Goal: Task Accomplishment & Management: Complete application form

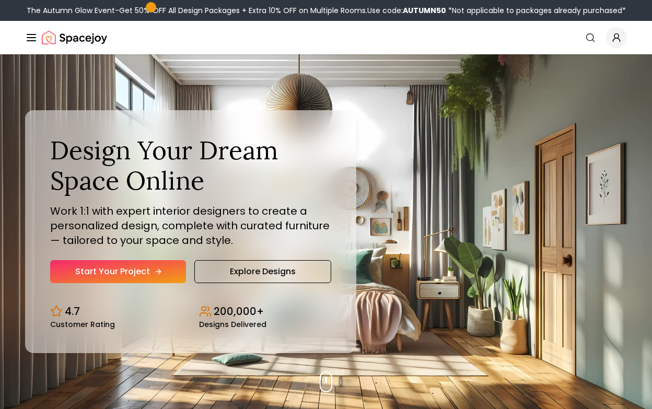
click at [163, 273] on link "Start Your Project" at bounding box center [118, 271] width 136 height 23
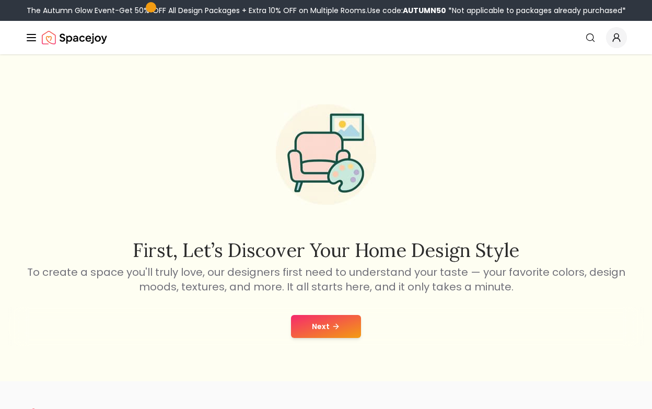
click at [329, 323] on button "Next" at bounding box center [326, 326] width 70 height 23
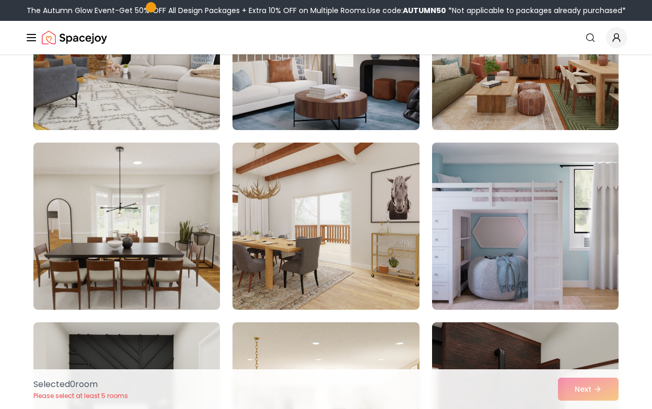
scroll to position [546, 0]
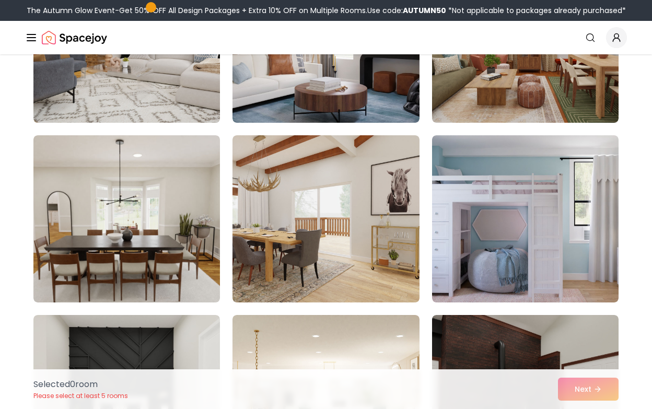
click at [202, 94] on img at bounding box center [127, 39] width 196 height 176
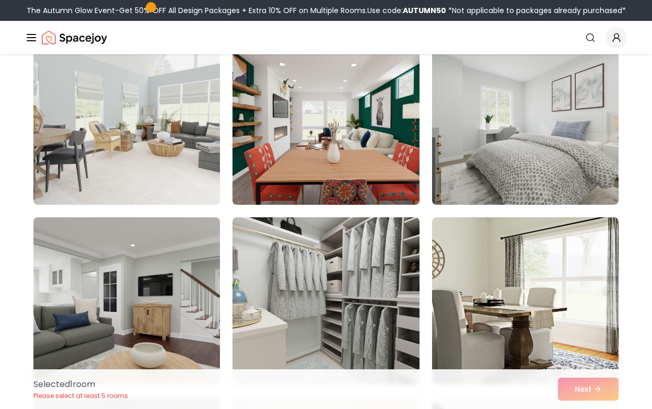
scroll to position [1191, 0]
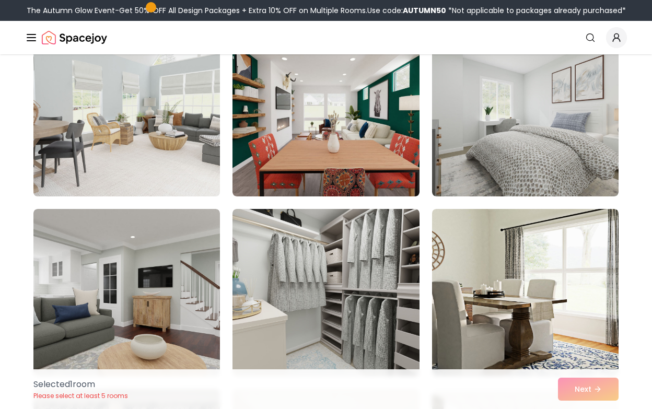
click at [184, 120] on img at bounding box center [127, 113] width 196 height 176
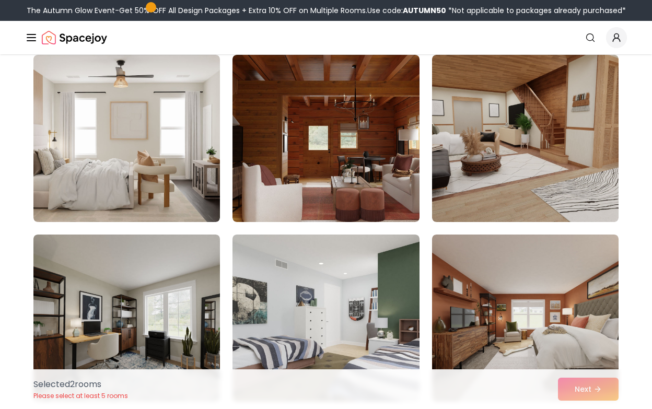
scroll to position [2426, 0]
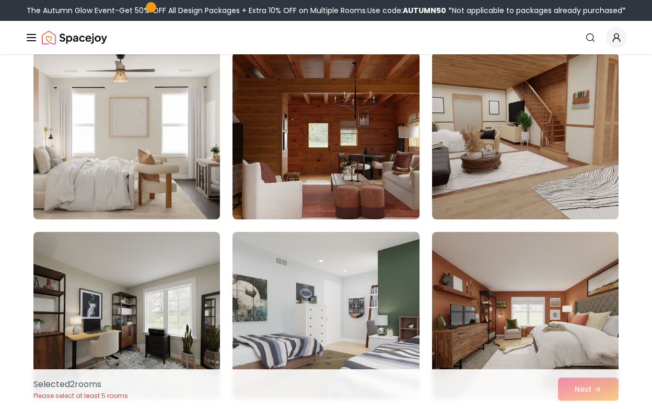
click at [190, 160] on img at bounding box center [127, 136] width 196 height 176
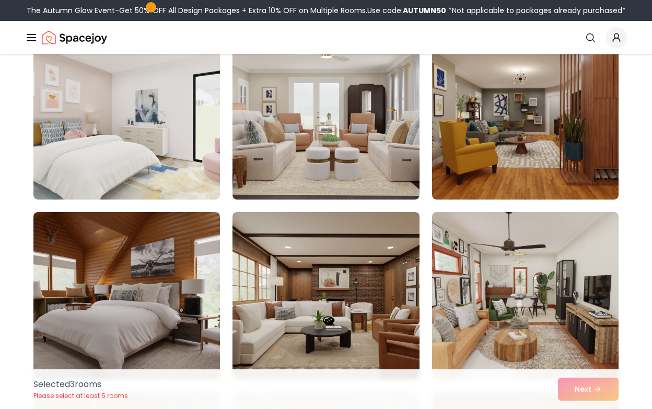
scroll to position [2827, 0]
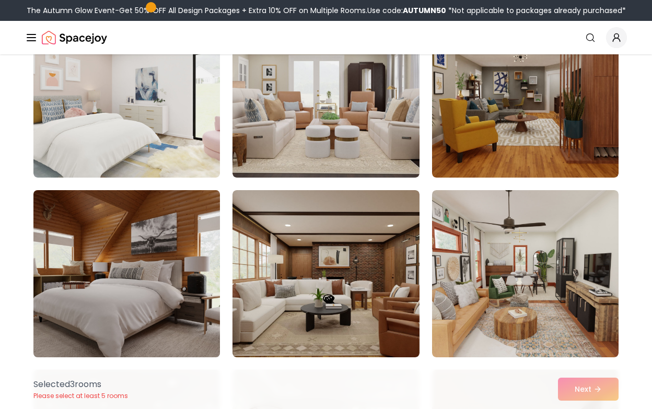
click at [197, 226] on img at bounding box center [127, 274] width 196 height 176
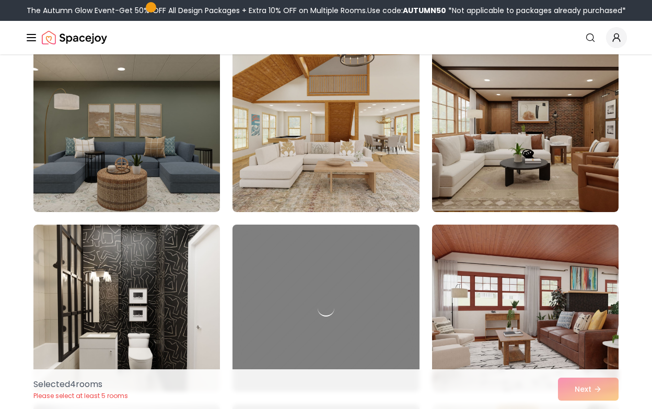
scroll to position [3519, 0]
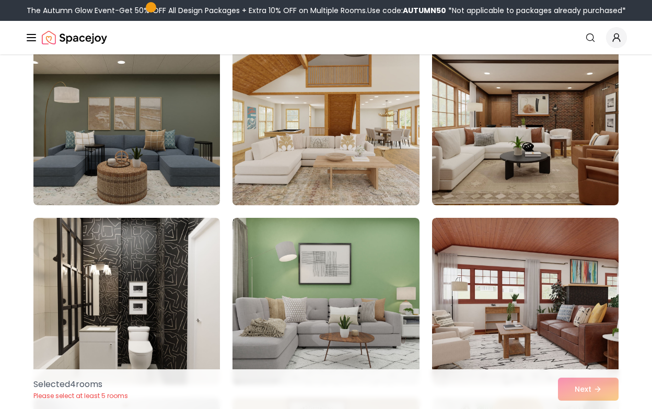
click at [304, 114] on img at bounding box center [326, 122] width 196 height 176
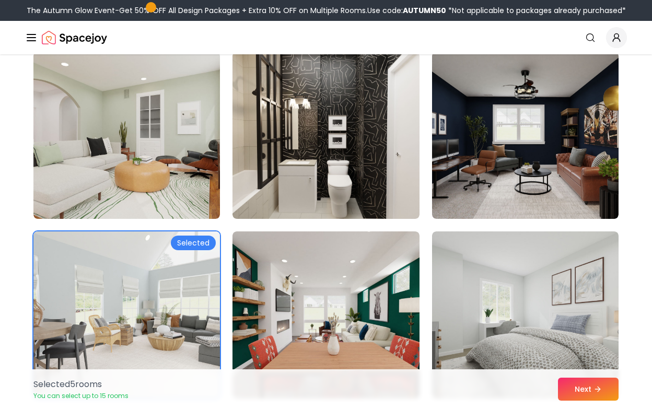
scroll to position [988, 0]
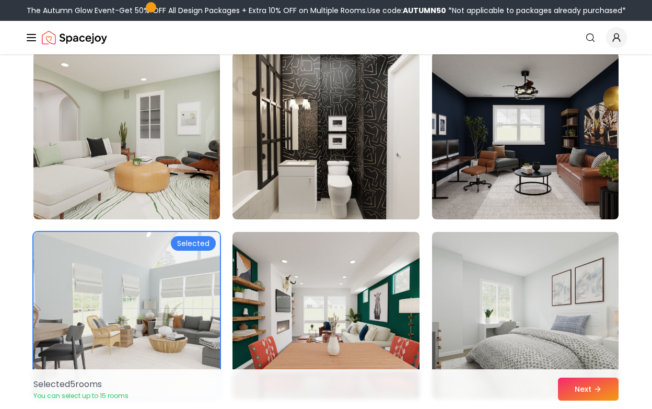
click at [191, 253] on img at bounding box center [127, 316] width 196 height 176
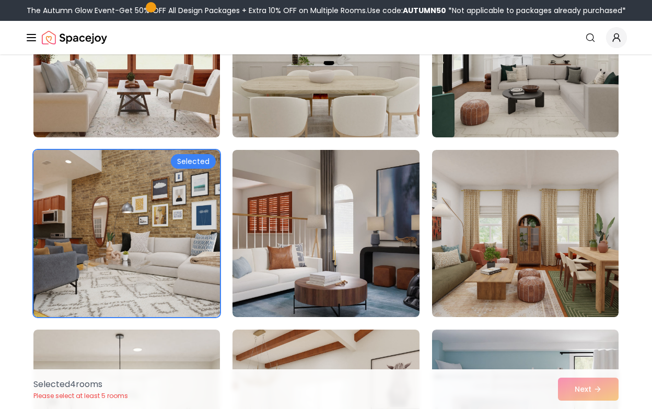
scroll to position [395, 0]
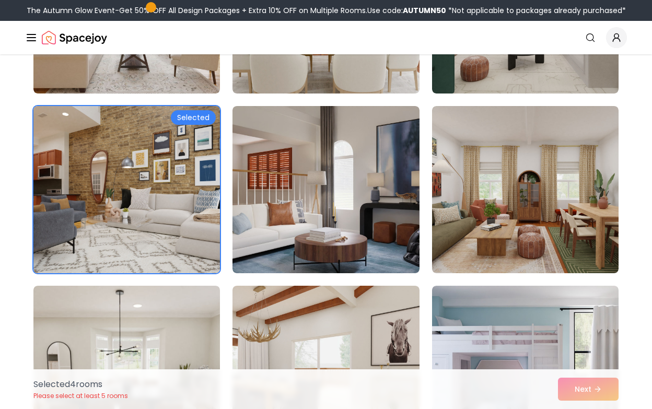
click at [194, 157] on img at bounding box center [127, 190] width 196 height 176
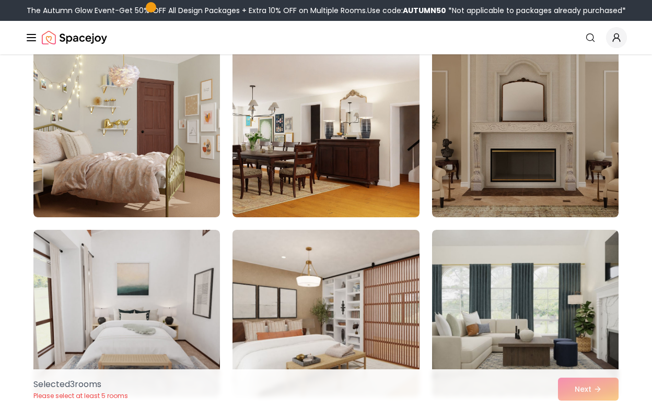
scroll to position [4040, 0]
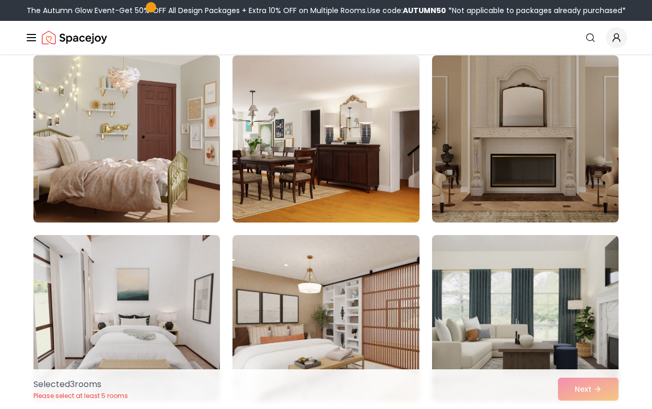
click at [194, 120] on img at bounding box center [127, 139] width 196 height 176
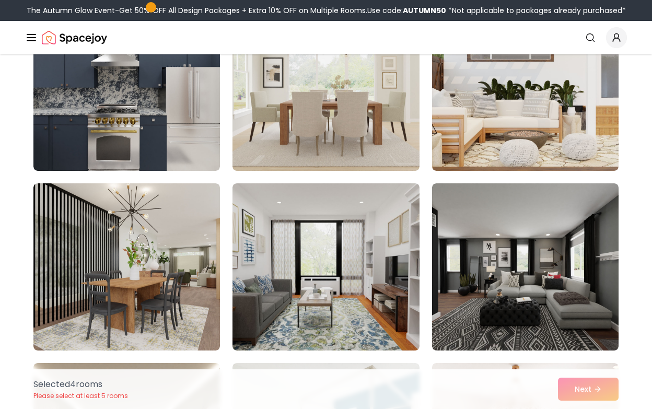
scroll to position [1575, 0]
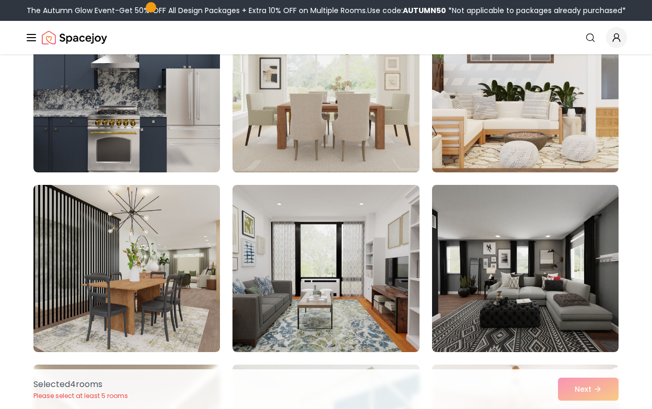
click at [302, 143] on img at bounding box center [326, 89] width 196 height 176
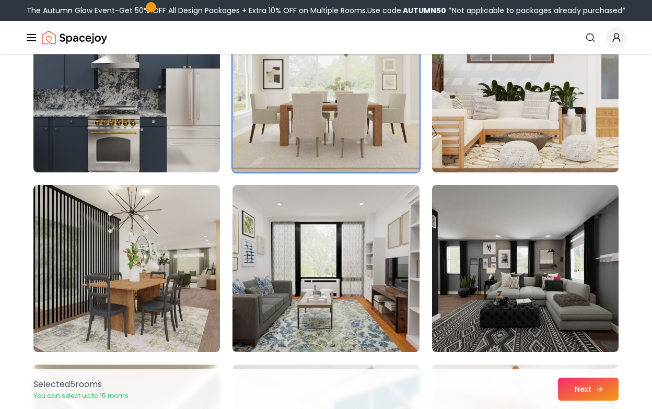
click at [585, 400] on button "Next" at bounding box center [588, 389] width 61 height 23
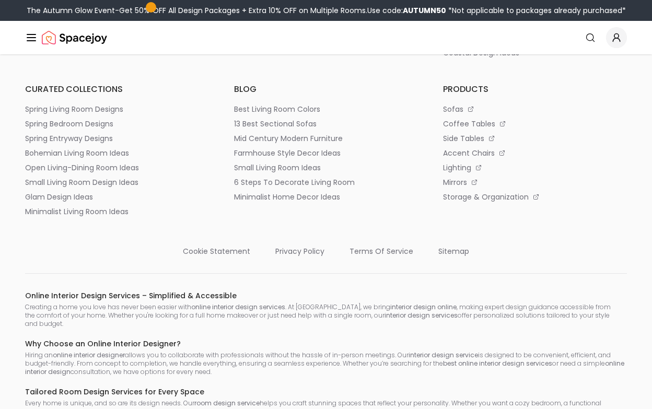
scroll to position [897, 0]
